Goal: Task Accomplishment & Management: Manage account settings

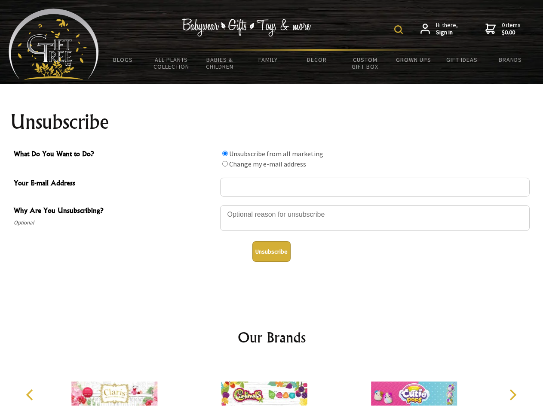
click at [400, 30] on img at bounding box center [398, 29] width 9 height 9
click at [271, 205] on div at bounding box center [374, 219] width 309 height 30
click at [225, 153] on input "What Do You Want to Do?" at bounding box center [225, 154] width 6 height 6
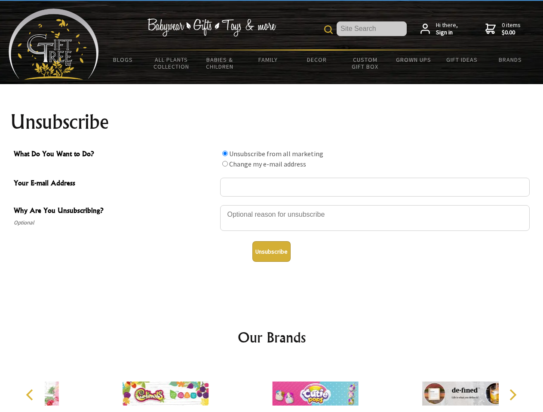
click at [225, 164] on input "What Do You Want to Do?" at bounding box center [225, 164] width 6 height 6
radio input "true"
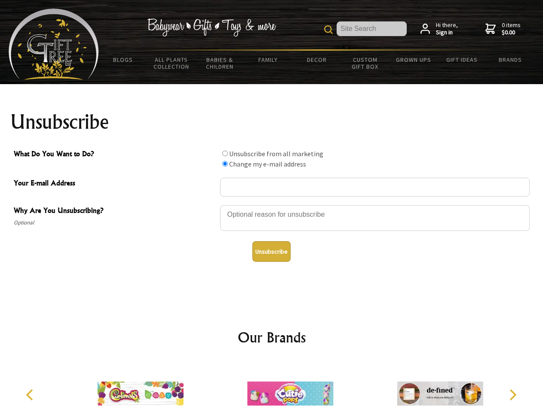
click at [271, 252] on button "Unsubscribe" at bounding box center [271, 251] width 38 height 21
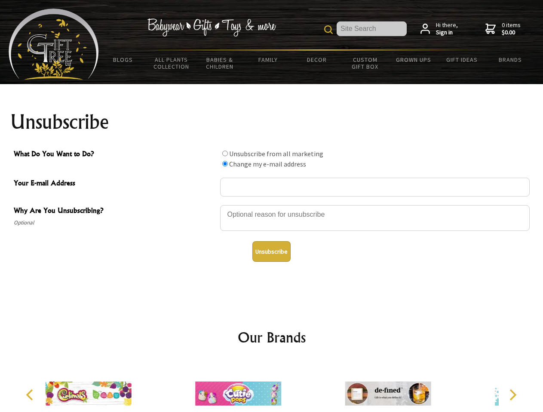
click at [271, 387] on img at bounding box center [238, 394] width 86 height 64
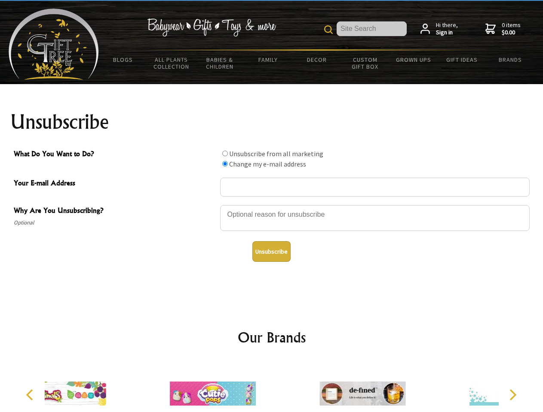
click at [31, 395] on icon "Previous" at bounding box center [30, 395] width 11 height 11
click at [512, 395] on icon "Next" at bounding box center [511, 395] width 11 height 11
